Goal: Task Accomplishment & Management: Manage account settings

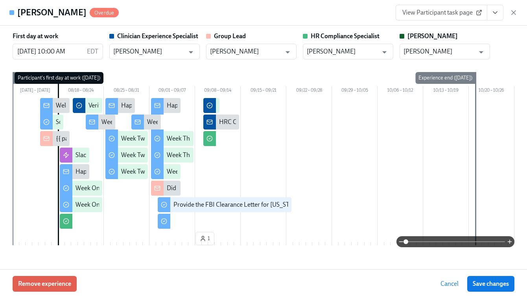
scroll to position [0, 12419]
click at [513, 15] on icon "button" at bounding box center [514, 13] width 8 height 8
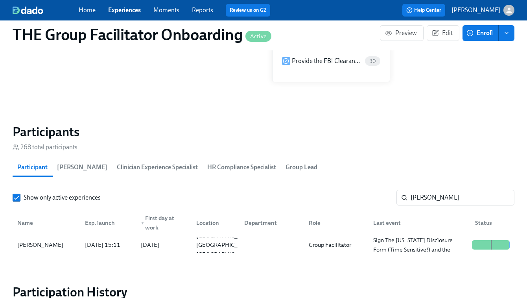
click at [122, 9] on link "Experiences" at bounding box center [124, 9] width 33 height 7
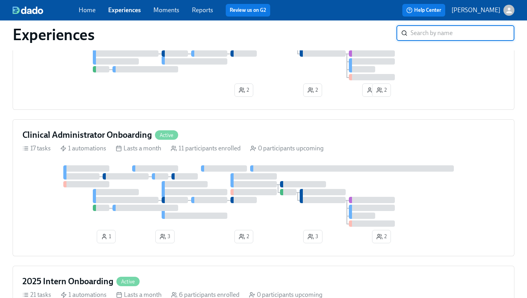
scroll to position [456, 0]
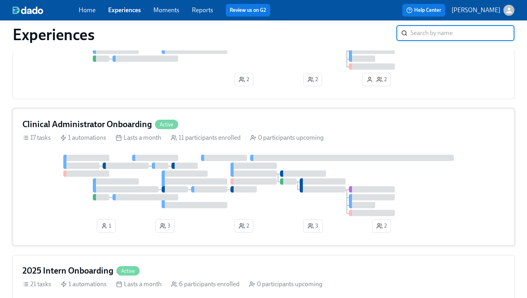
click at [172, 161] on div at bounding box center [155, 158] width 46 height 6
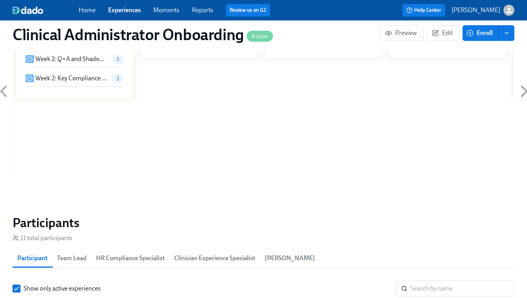
scroll to position [570, 0]
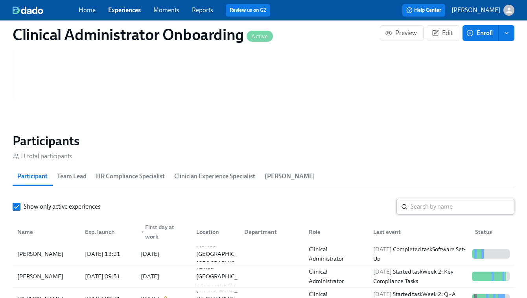
click at [417, 209] on input "search" at bounding box center [463, 207] width 104 height 16
paste input "Martina Sandoval"
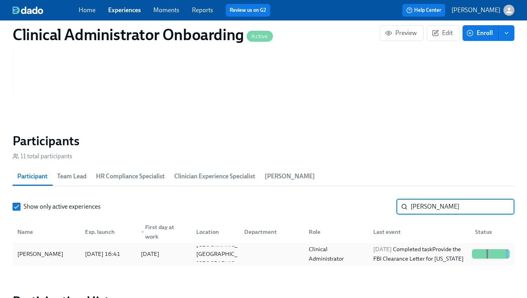
click at [420, 253] on div "2025/09/08 Completed task Provide the FBI Clearance Letter for Pennsylvania" at bounding box center [419, 253] width 99 height 19
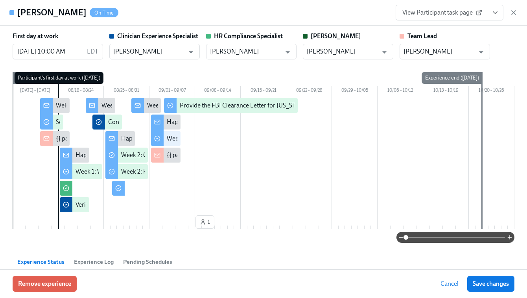
click at [446, 17] on link "View Participant task page" at bounding box center [442, 13] width 92 height 16
click at [498, 16] on icon "View task page" at bounding box center [495, 13] width 8 height 8
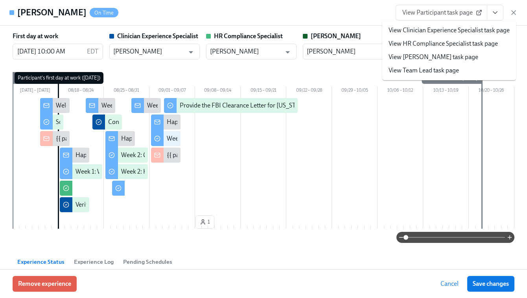
click at [437, 31] on link "View Clinician Experience Specialist task page" at bounding box center [449, 30] width 121 height 9
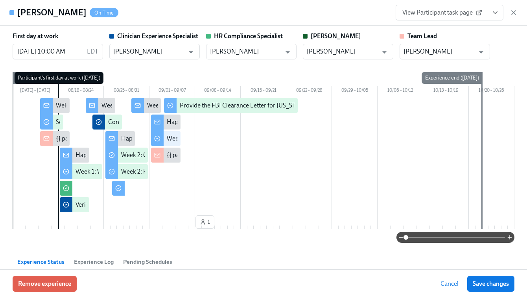
click at [495, 13] on icon "View task page" at bounding box center [495, 13] width 8 height 8
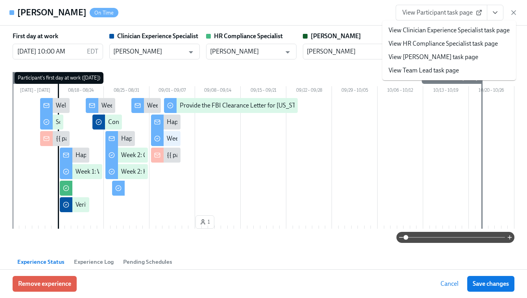
click at [446, 45] on link "View HR Compliance Specialist task page" at bounding box center [443, 43] width 109 height 9
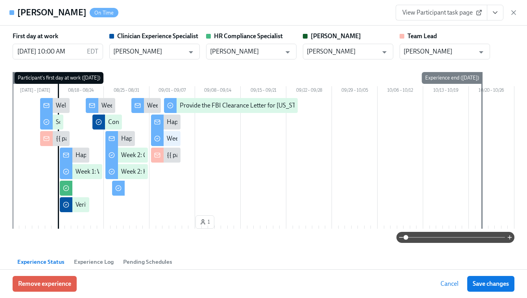
click at [496, 15] on icon "View task page" at bounding box center [495, 13] width 8 height 8
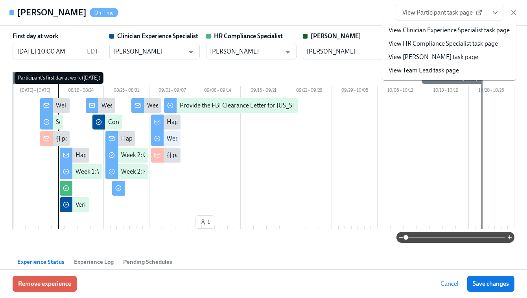
click at [428, 44] on link "View HR Compliance Specialist task page" at bounding box center [443, 43] width 109 height 9
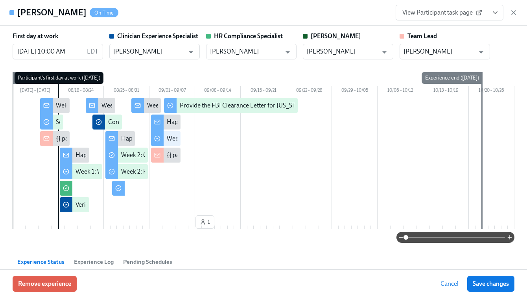
click at [497, 16] on icon "View task page" at bounding box center [495, 13] width 8 height 8
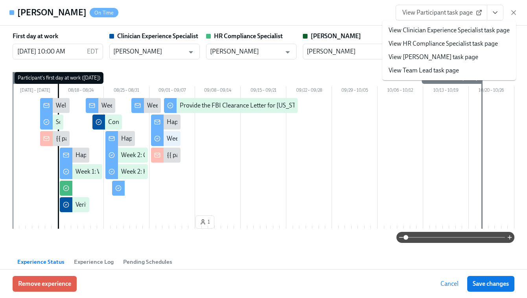
click at [425, 14] on span "View Participant task page" at bounding box center [441, 13] width 78 height 8
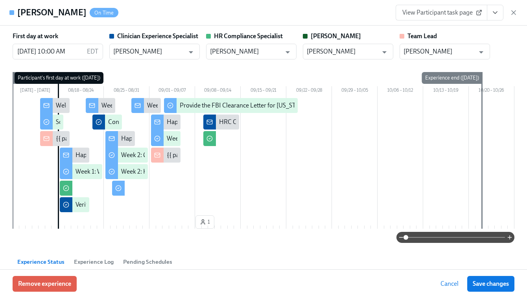
click at [498, 14] on icon "View task page" at bounding box center [495, 13] width 8 height 8
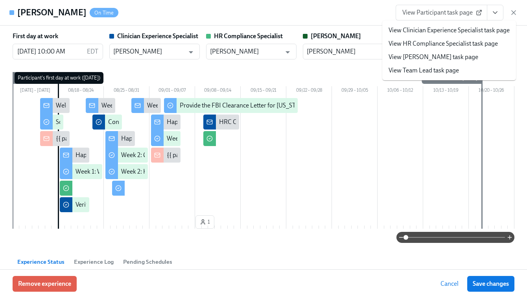
scroll to position [0, 4091]
click at [453, 44] on link "View HR Compliance Specialist task page" at bounding box center [443, 43] width 109 height 9
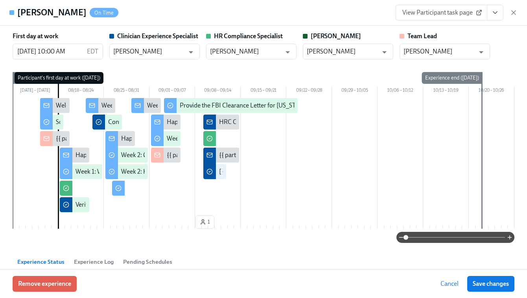
click at [445, 11] on span "View Participant task page" at bounding box center [441, 13] width 78 height 8
click at [498, 13] on icon "View task page" at bounding box center [495, 13] width 8 height 8
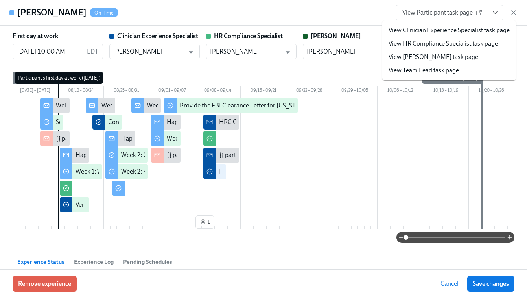
click at [419, 34] on link "View Clinician Experience Specialist task page" at bounding box center [449, 30] width 121 height 9
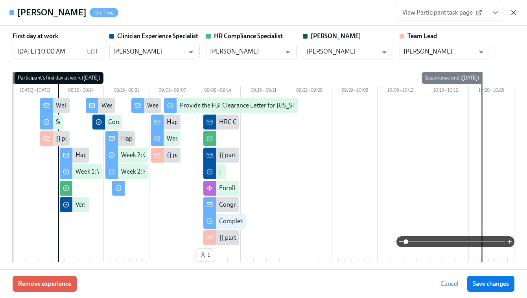
click at [513, 12] on icon "button" at bounding box center [514, 13] width 8 height 8
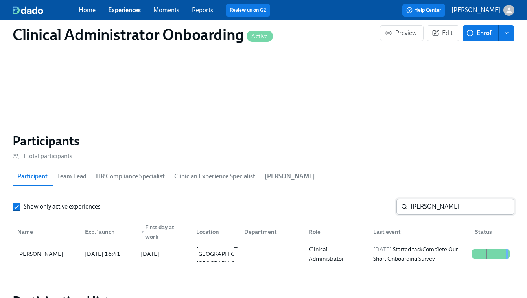
click at [424, 212] on input "Martina Sandoval" at bounding box center [463, 207] width 104 height 16
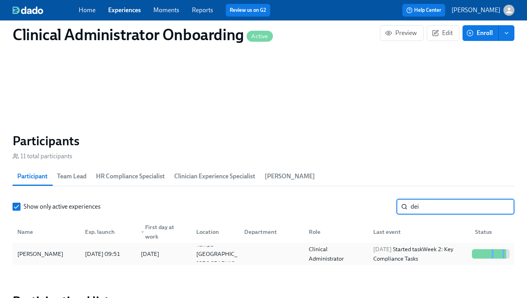
type input "dei"
click at [384, 255] on div "2025/09/09 Started task Week 2: Key Compliance Tasks" at bounding box center [419, 253] width 99 height 19
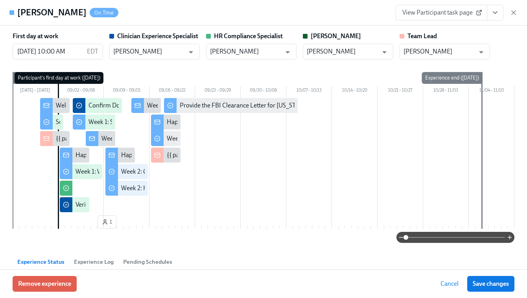
click at [438, 13] on span "View Participant task page" at bounding box center [441, 13] width 78 height 8
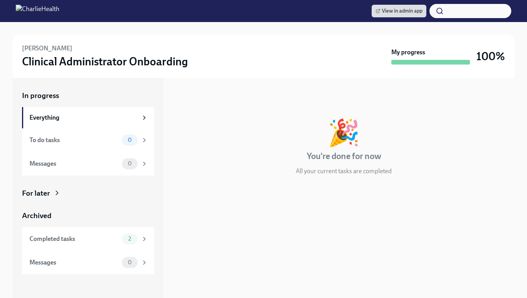
click at [41, 192] on div "For later" at bounding box center [36, 193] width 28 height 10
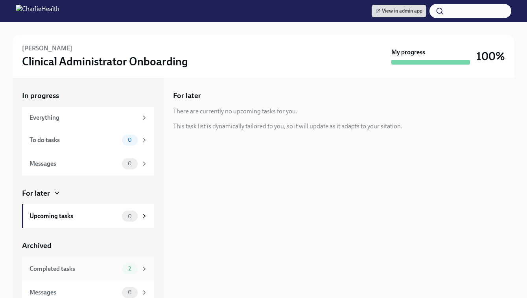
click at [67, 264] on div "Completed tasks 2" at bounding box center [89, 268] width 118 height 11
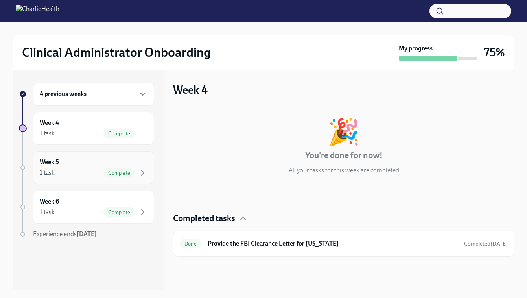
click at [79, 158] on div "Week 5 1 task Complete" at bounding box center [94, 168] width 108 height 20
click at [81, 130] on div "1 task Complete" at bounding box center [94, 133] width 108 height 9
click at [81, 94] on h6 "4 previous weeks" at bounding box center [63, 94] width 47 height 9
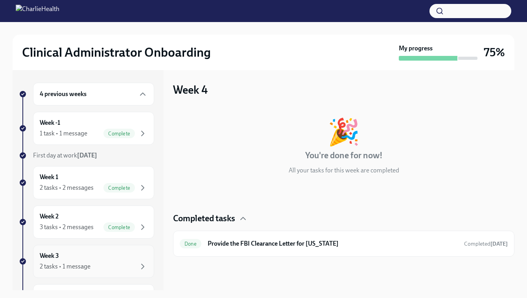
click at [63, 262] on div "2 tasks • 1 message" at bounding box center [65, 266] width 51 height 9
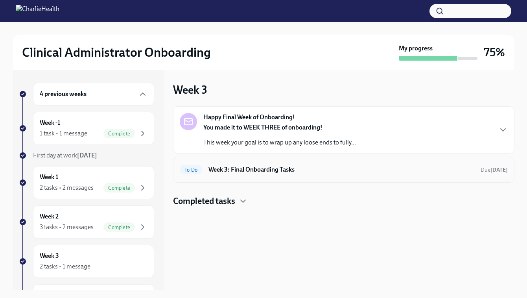
click at [261, 168] on h6 "Week 3: Final Onboarding Tasks" at bounding box center [341, 169] width 266 height 9
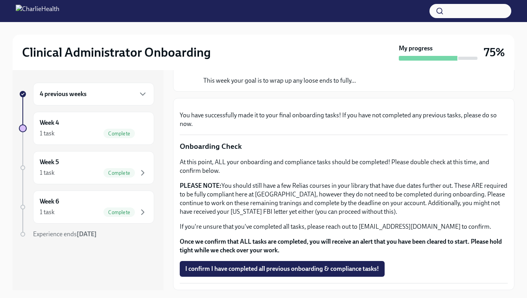
scroll to position [14, 0]
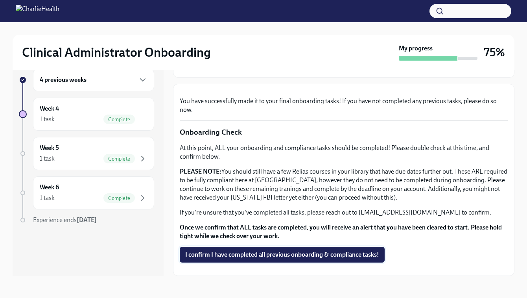
click at [244, 254] on span "I confirm I have completed all previous onboarding & compliance tasks!" at bounding box center [282, 255] width 194 height 8
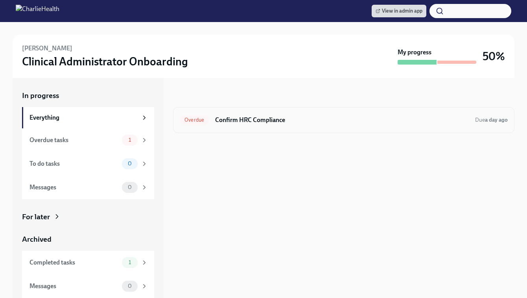
click at [286, 114] on div "Overdue Confirm HRC Compliance Due a day ago" at bounding box center [344, 120] width 328 height 13
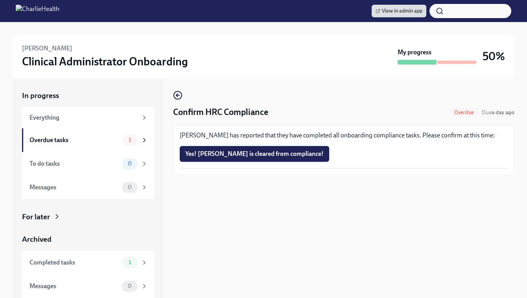
click at [251, 154] on span "Yes! Martina is cleared from compliance!" at bounding box center [254, 154] width 138 height 8
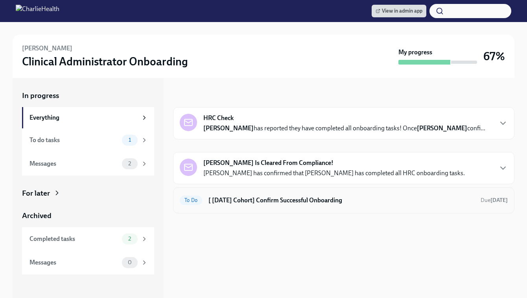
click at [258, 200] on h6 "[ [DATE] Cohort] Confirm Successful Onboarding" at bounding box center [341, 200] width 266 height 9
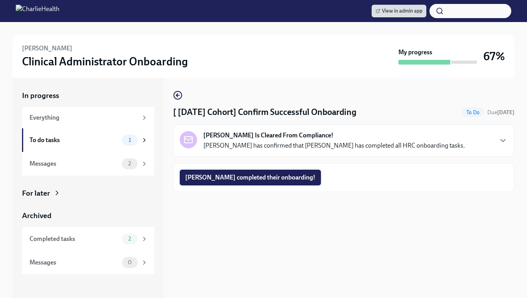
click at [232, 176] on span "[PERSON_NAME] completed their onboarding!" at bounding box center [250, 177] width 130 height 8
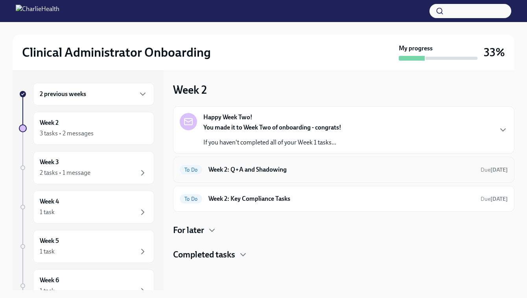
click at [255, 173] on h6 "Week 2: Q+A and Shadowing" at bounding box center [341, 169] width 266 height 9
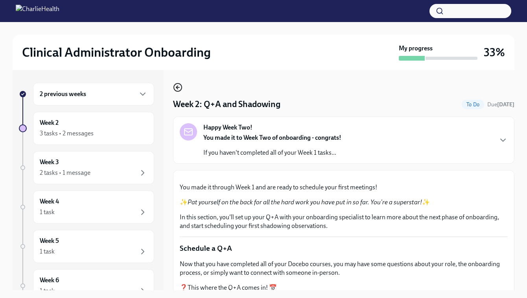
click at [175, 88] on icon "button" at bounding box center [177, 87] width 9 height 9
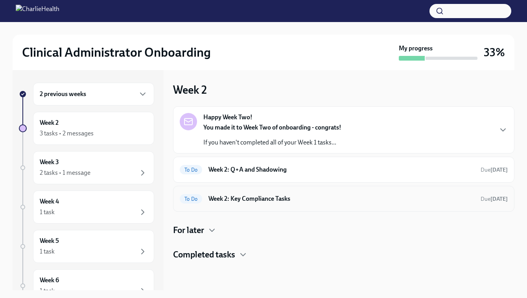
click at [240, 196] on h6 "Week 2: Key Compliance Tasks" at bounding box center [341, 198] width 266 height 9
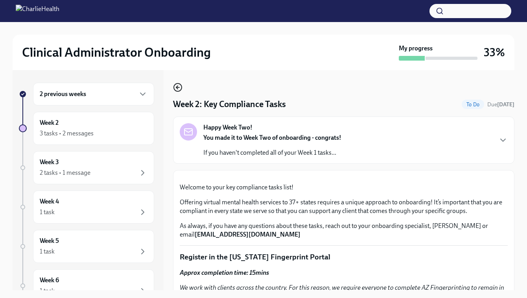
click at [176, 84] on circle "button" at bounding box center [178, 87] width 8 height 8
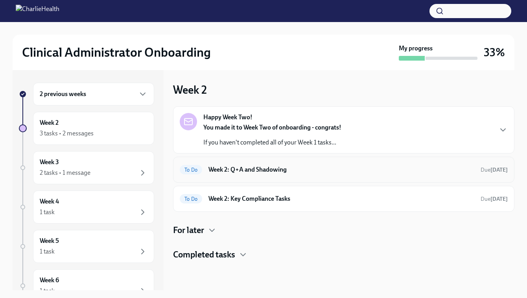
click at [272, 164] on div "To Do Week 2: Q+A and Shadowing Due in 6 days" at bounding box center [344, 169] width 328 height 13
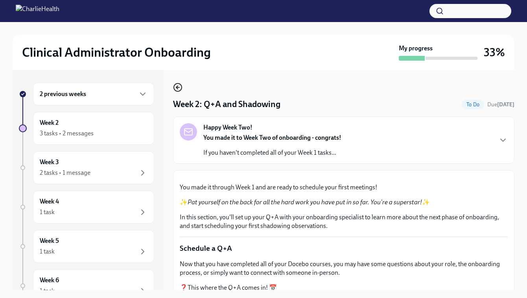
click at [177, 87] on icon "button" at bounding box center [177, 87] width 3 height 0
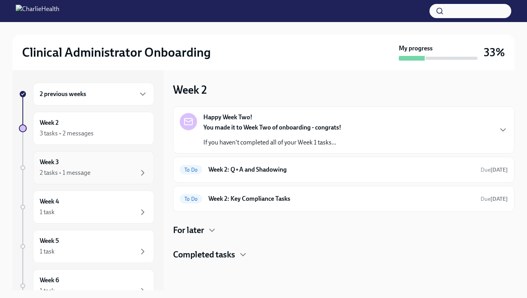
click at [83, 176] on div "2 tasks • 1 message" at bounding box center [65, 172] width 51 height 9
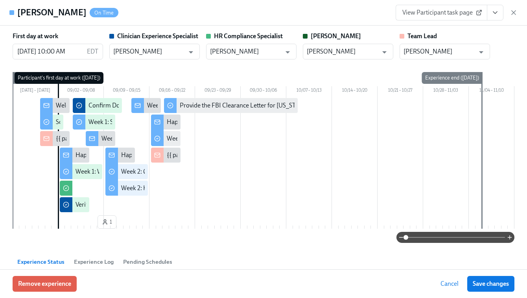
scroll to position [0, 4091]
click at [515, 12] on icon "button" at bounding box center [514, 13] width 8 height 8
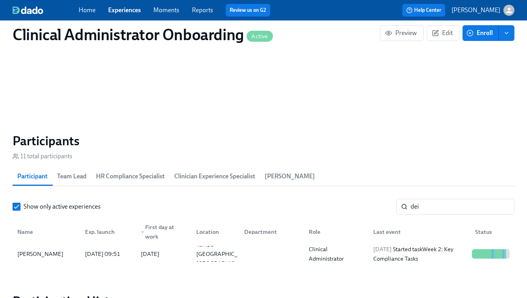
click at [124, 11] on link "Experiences" at bounding box center [124, 9] width 33 height 7
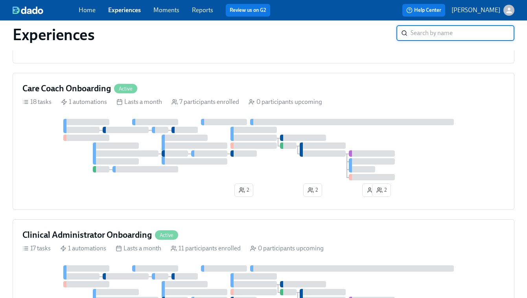
scroll to position [354, 0]
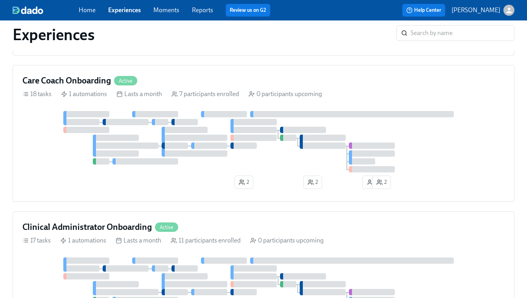
click at [407, 172] on div at bounding box center [263, 141] width 482 height 61
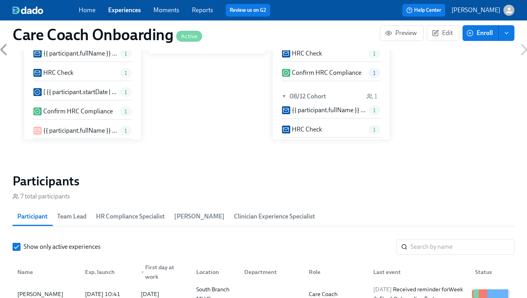
scroll to position [578, 0]
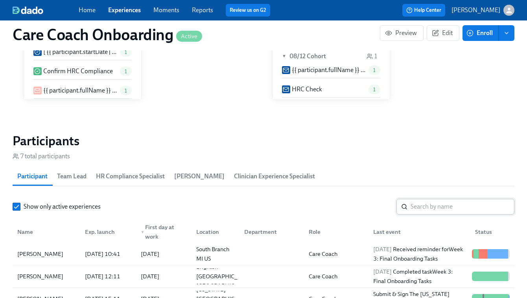
click at [416, 207] on input "search" at bounding box center [463, 207] width 104 height 16
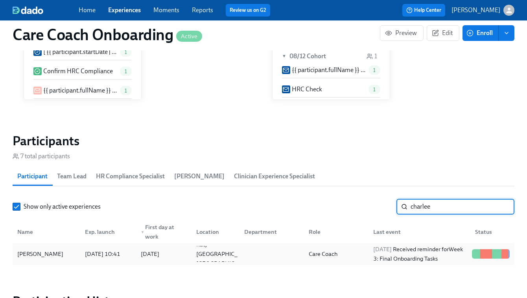
type input "charlee"
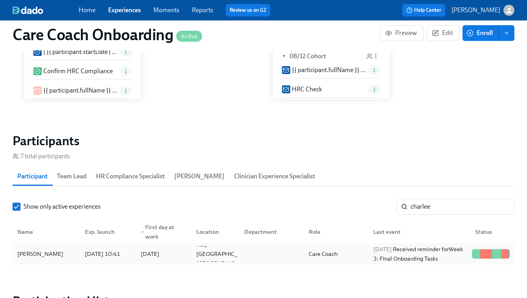
click at [392, 252] on span "2025/09/09" at bounding box center [382, 248] width 18 height 7
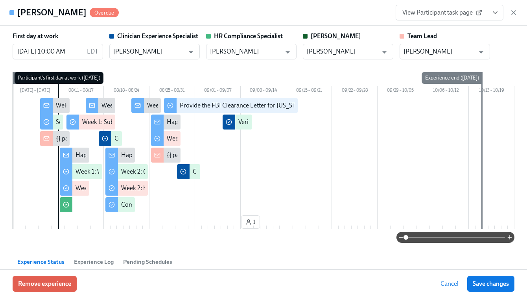
click at [442, 13] on span "View Participant task page" at bounding box center [441, 13] width 78 height 8
click at [511, 11] on icon "button" at bounding box center [514, 13] width 8 height 8
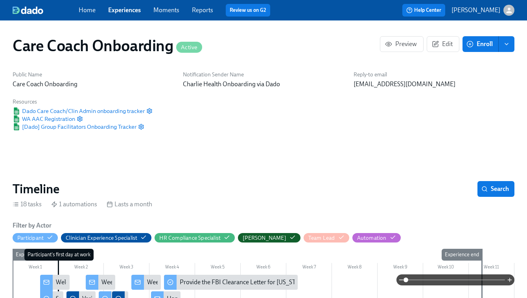
click at [122, 13] on link "Experiences" at bounding box center [124, 9] width 33 height 7
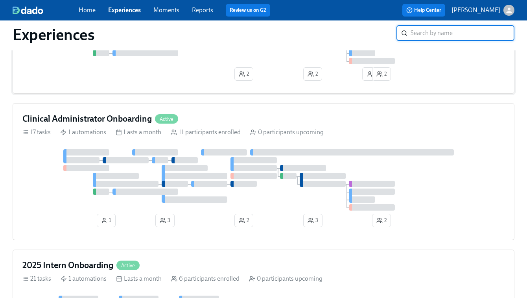
scroll to position [555, 0]
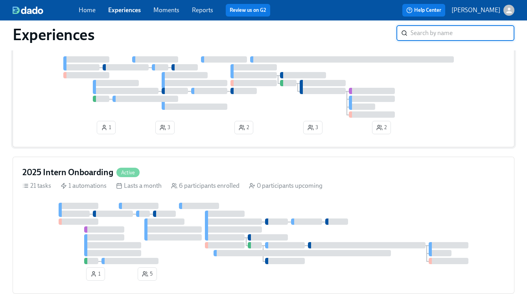
click at [275, 101] on div at bounding box center [263, 86] width 482 height 61
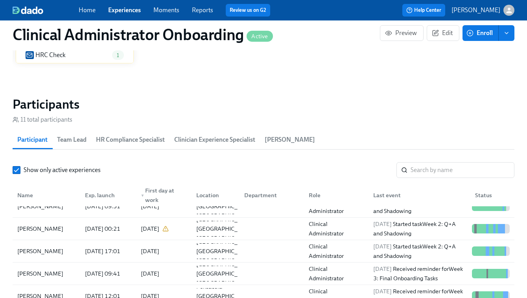
scroll to position [46, 0]
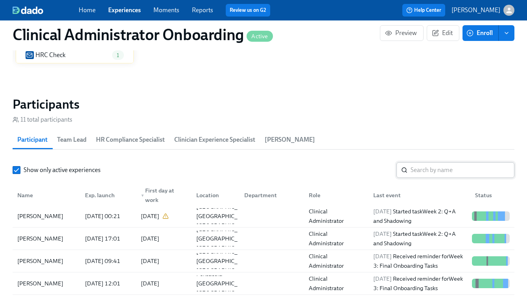
click at [424, 172] on input "search" at bounding box center [463, 170] width 104 height 16
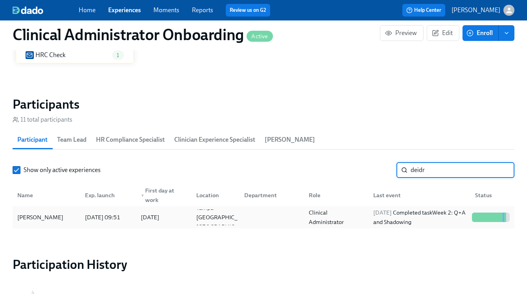
type input "deidr"
click at [428, 216] on div "2025/09/09 Completed task Week 2: Q+A and Shadowing" at bounding box center [419, 217] width 99 height 19
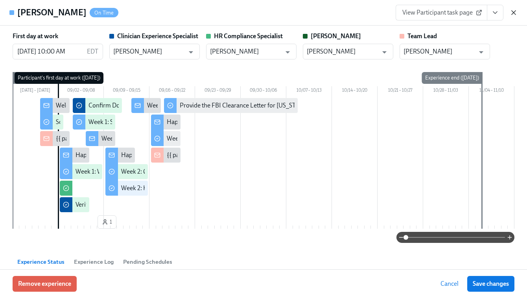
click at [512, 12] on icon "button" at bounding box center [514, 13] width 8 height 8
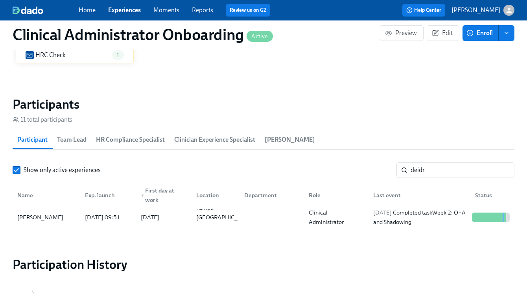
click at [129, 4] on div "Home Experiences Moments Reports Review us on G2" at bounding box center [188, 10] width 218 height 13
click at [124, 12] on link "Experiences" at bounding box center [124, 9] width 33 height 7
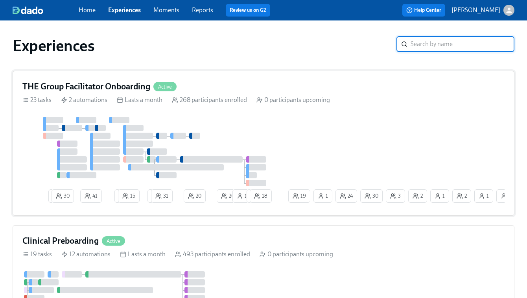
click at [267, 140] on div at bounding box center [154, 151] width 264 height 69
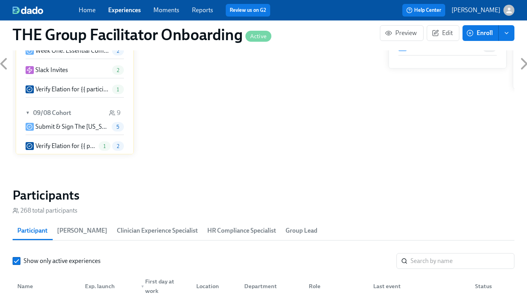
scroll to position [719, 0]
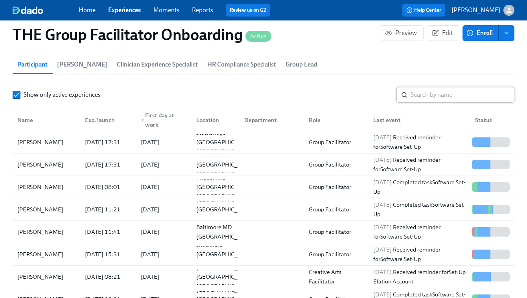
click at [415, 89] on input "search" at bounding box center [463, 95] width 104 height 16
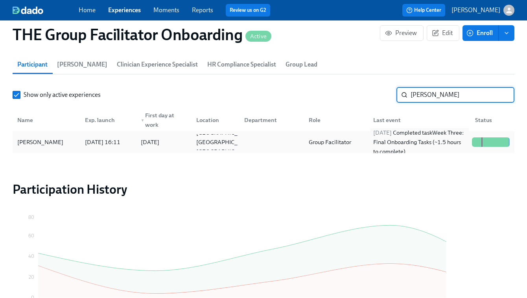
type input "blair shane"
click at [420, 142] on div "2025/09/05 Completed task Week Three: Final Onboarding Tasks (~1.5 hours to com…" at bounding box center [419, 142] width 99 height 28
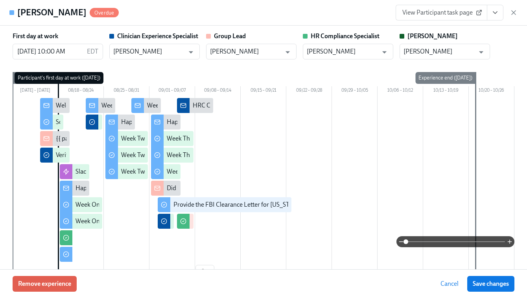
click at [441, 11] on span "View Participant task page" at bounding box center [441, 13] width 78 height 8
click at [500, 17] on button "View task page" at bounding box center [495, 13] width 17 height 16
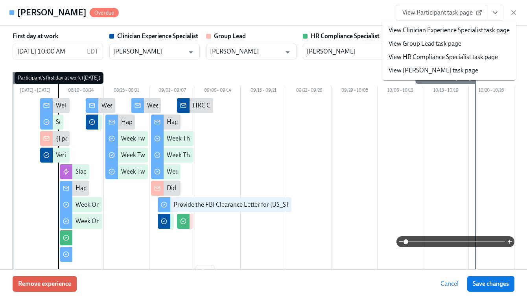
click at [451, 54] on link "View HR Compliance Specialist task page" at bounding box center [443, 57] width 109 height 9
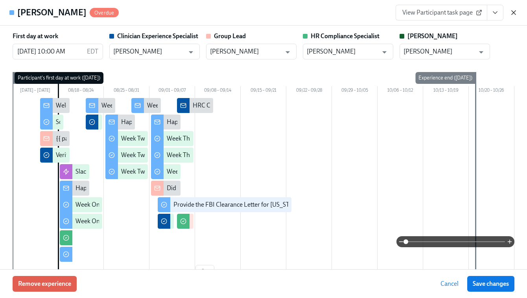
click at [511, 11] on icon "button" at bounding box center [514, 13] width 8 height 8
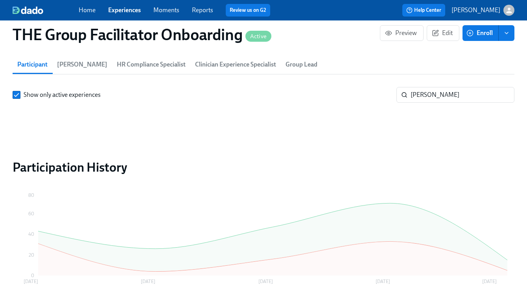
click at [360, 118] on div at bounding box center [264, 123] width 502 height 16
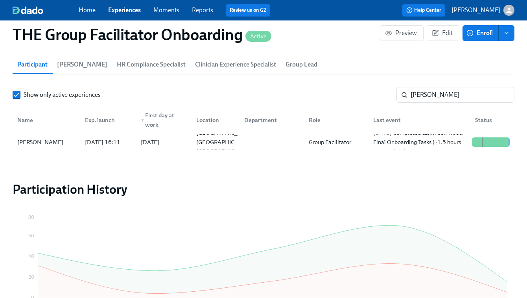
click at [129, 7] on link "Experiences" at bounding box center [124, 9] width 33 height 7
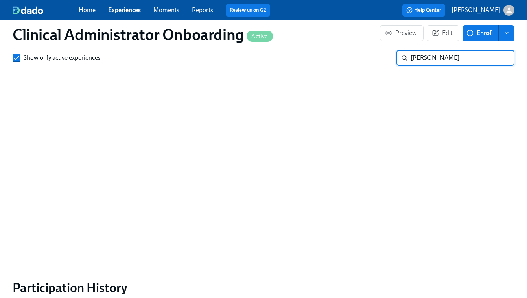
scroll to position [555, 0]
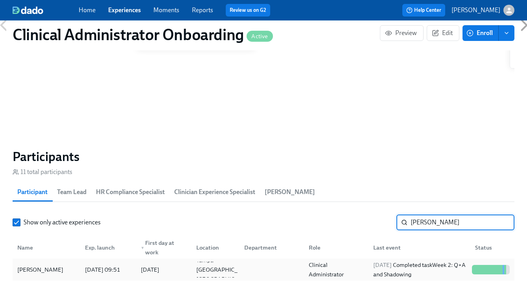
type input "Deidra Ellison-Gonzalez"
click at [424, 271] on div "2025/09/09 Completed task Week 2: Q+A and Shadowing" at bounding box center [419, 269] width 99 height 19
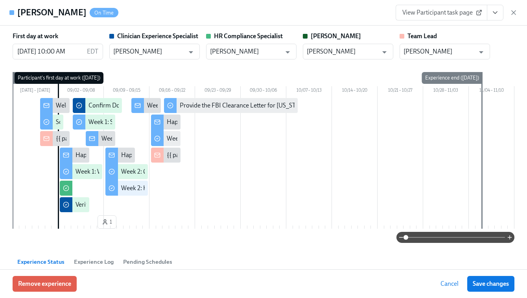
scroll to position [0, 3353]
click at [456, 12] on span "View Participant task page" at bounding box center [441, 13] width 78 height 8
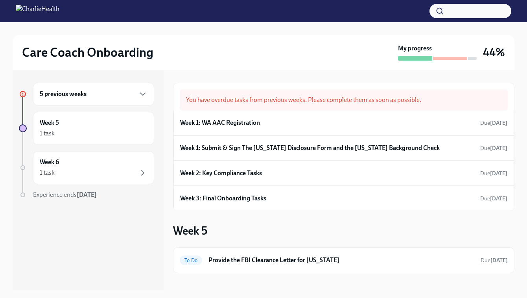
click at [81, 94] on h6 "5 previous weeks" at bounding box center [63, 94] width 47 height 9
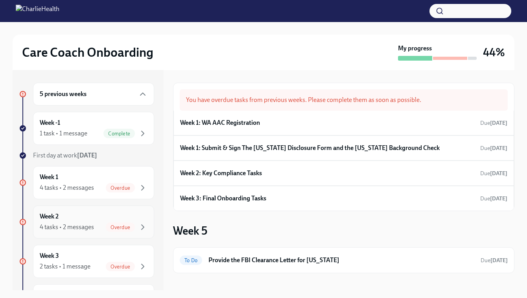
click at [71, 228] on div "4 tasks • 2 messages" at bounding box center [67, 227] width 54 height 9
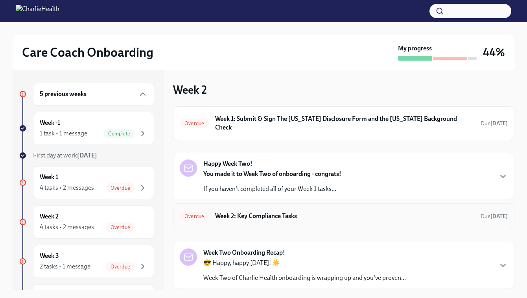
scroll to position [15, 0]
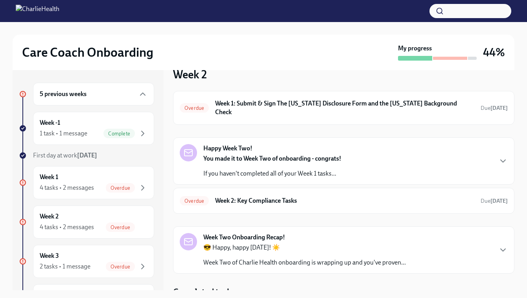
click at [221, 286] on h4 "Completed tasks" at bounding box center [204, 292] width 62 height 12
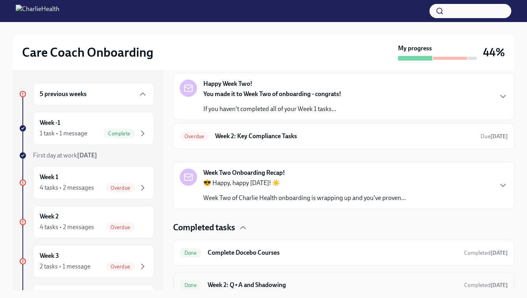
click at [253, 280] on h6 "Week 2: Q+A and Shadowing" at bounding box center [333, 284] width 250 height 9
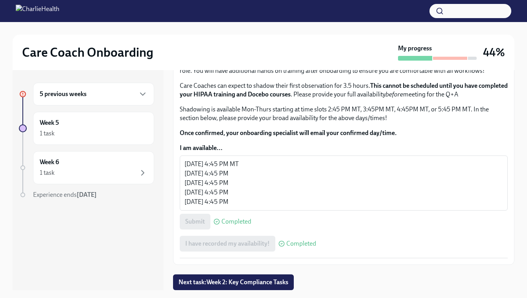
scroll to position [492, 0]
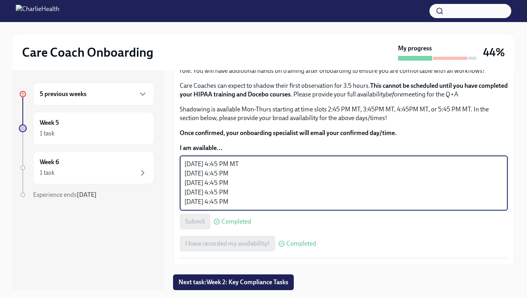
drag, startPoint x: 247, startPoint y: 206, endPoint x: 181, endPoint y: 206, distance: 65.7
click at [181, 206] on div "[DATE] 4:45 PM MT [DATE] 4:45 PM [DATE] 4:45 PM [DATE] 4:45 PM [DATE] 4:45 PM x…" at bounding box center [344, 182] width 328 height 55
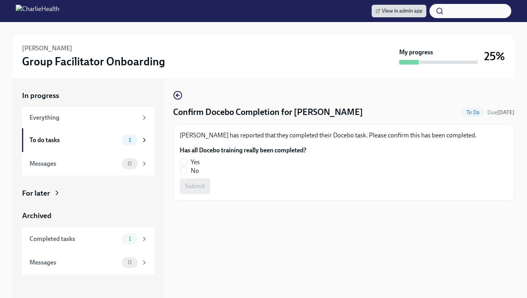
scroll to position [22, 0]
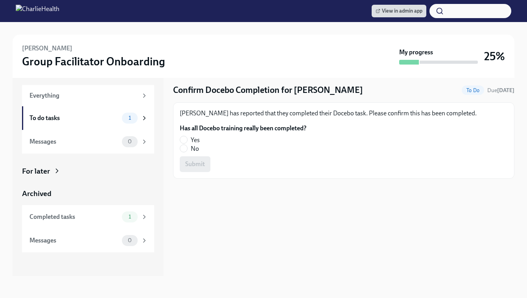
click at [185, 136] on label "Yes" at bounding box center [240, 140] width 120 height 9
click at [185, 136] on input "Yes" at bounding box center [183, 139] width 7 height 7
radio input "true"
click at [191, 166] on span "Submit" at bounding box center [195, 164] width 20 height 8
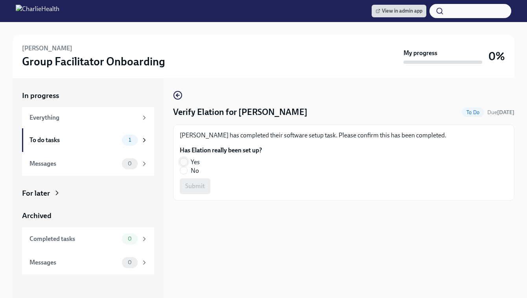
click at [186, 160] on input "Yes" at bounding box center [183, 161] width 7 height 7
radio input "true"
click at [197, 182] on button "Submit" at bounding box center [195, 186] width 31 height 16
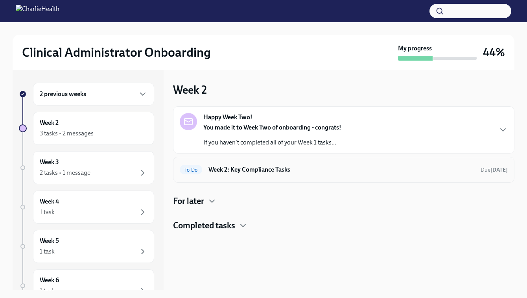
click at [257, 173] on h6 "Week 2: Key Compliance Tasks" at bounding box center [341, 169] width 266 height 9
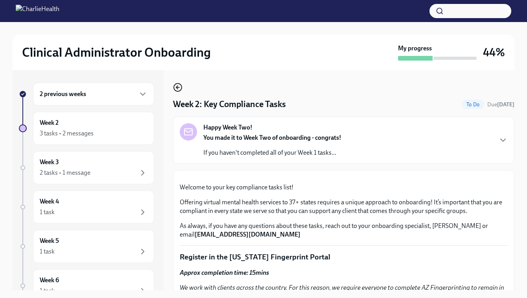
click at [175, 86] on icon "button" at bounding box center [177, 87] width 9 height 9
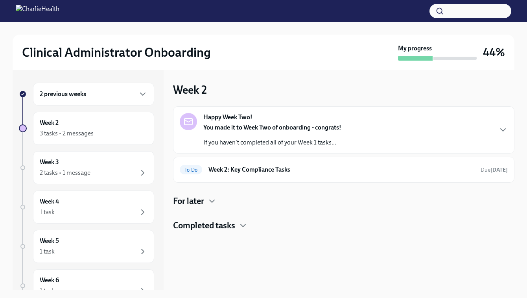
click at [199, 204] on h4 "For later" at bounding box center [188, 201] width 31 height 12
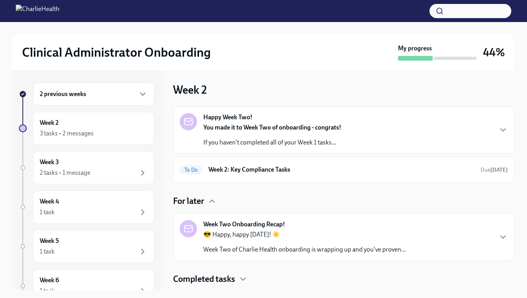
click at [199, 205] on h4 "For later" at bounding box center [188, 201] width 31 height 12
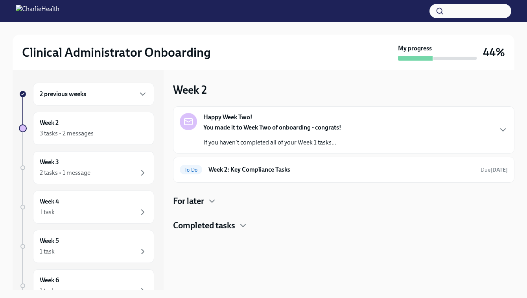
click at [212, 227] on h4 "Completed tasks" at bounding box center [204, 225] width 62 height 12
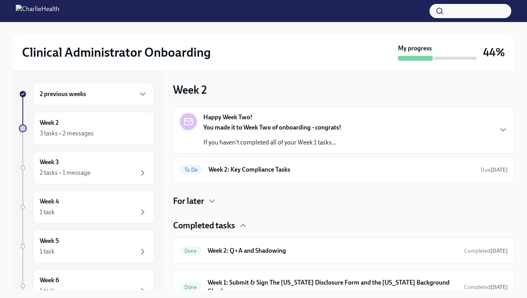
scroll to position [6, 0]
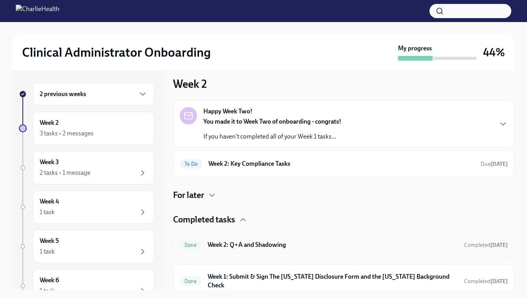
click at [246, 244] on h6 "Week 2: Q+A and Shadowing" at bounding box center [333, 244] width 250 height 9
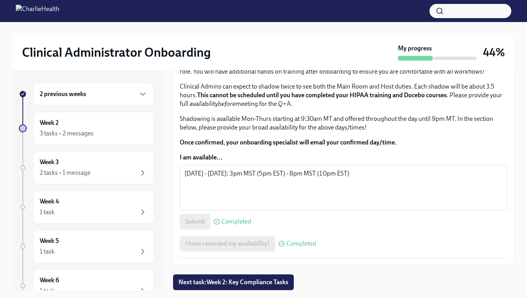
scroll to position [467, 0]
